Goal: Task Accomplishment & Management: Complete application form

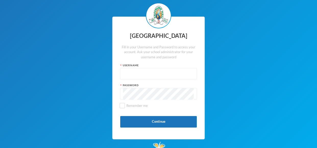
click at [132, 76] on input "text" at bounding box center [158, 73] width 71 height 11
type input "glh25cs30"
click at [122, 108] on label "Remember me" at bounding box center [158, 107] width 77 height 9
click at [122, 108] on input "Remember me" at bounding box center [122, 105] width 5 height 5
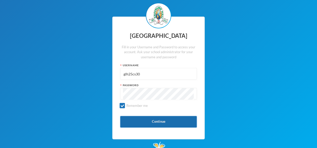
click at [148, 123] on button "Continue" at bounding box center [158, 121] width 77 height 11
click at [155, 122] on button "Continue" at bounding box center [158, 121] width 77 height 11
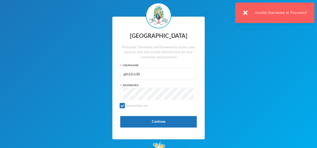
click at [147, 73] on input "glh25cs30" at bounding box center [158, 73] width 71 height 11
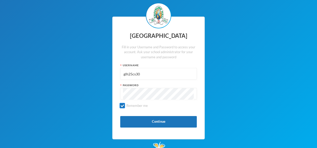
click at [122, 106] on input "Remember me" at bounding box center [122, 105] width 5 height 5
checkbox input "false"
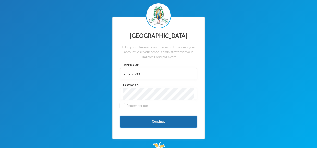
click at [158, 126] on button "Continue" at bounding box center [158, 121] width 77 height 11
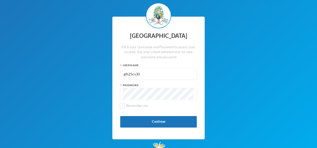
click at [143, 73] on input "glh25cs30" at bounding box center [158, 73] width 71 height 11
click at [149, 73] on input "text" at bounding box center [158, 73] width 71 height 11
click at [130, 77] on input "text" at bounding box center [158, 73] width 71 height 11
type input "glh25cs30"
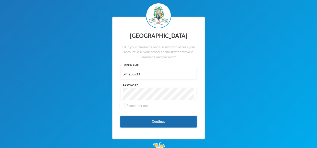
click at [159, 124] on button "Continue" at bounding box center [158, 121] width 77 height 11
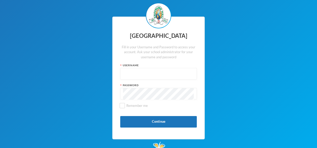
click at [138, 75] on input "text" at bounding box center [158, 73] width 71 height 11
type input "glh25cs30"
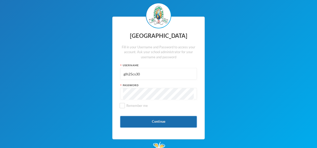
click at [144, 126] on button "Continue" at bounding box center [158, 121] width 77 height 11
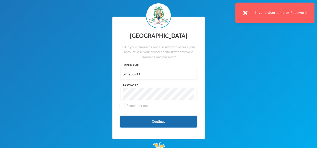
scroll to position [8, 0]
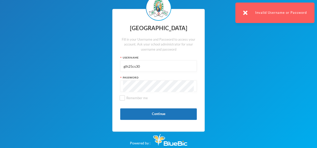
click at [143, 65] on input "glh25cs30" at bounding box center [158, 66] width 71 height 11
type input "g"
